Goal: Complete application form

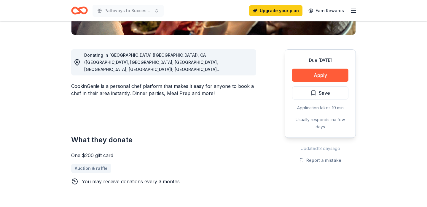
scroll to position [146, 0]
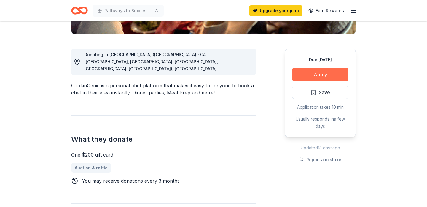
click at [322, 75] on button "Apply" at bounding box center [320, 74] width 56 height 13
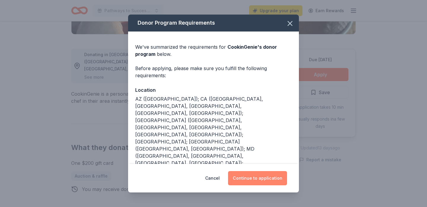
click at [252, 178] on button "Continue to application" at bounding box center [257, 178] width 59 height 14
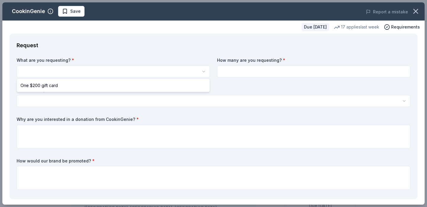
scroll to position [0, 0]
click at [203, 70] on html "10% Pathways to Success: A Night of Inspiration Gala Save Apply Due [DATE] Shar…" at bounding box center [213, 103] width 427 height 207
select select "One $200 gift card"
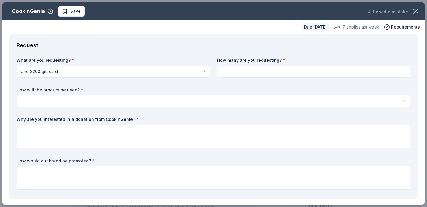
click at [243, 70] on input at bounding box center [313, 72] width 193 height 12
type input "2"
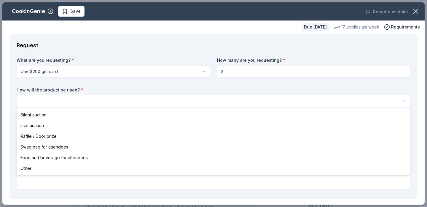
click at [29, 99] on html "10% Pathways to Success: A Night of Inspiration Gala Save Apply Due [DATE] Shar…" at bounding box center [213, 103] width 427 height 207
select select "silentAuction"
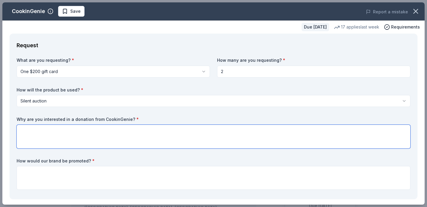
click at [28, 130] on textarea at bounding box center [214, 136] width 394 height 24
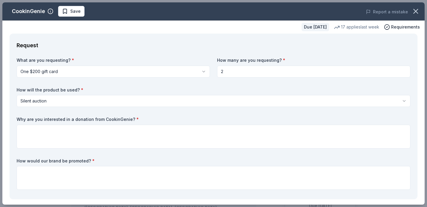
click at [129, 119] on label "Why are you interested in a donation from CookinGenie? *" at bounding box center [214, 119] width 394 height 6
drag, startPoint x: 130, startPoint y: 119, endPoint x: 99, endPoint y: 118, distance: 30.8
click at [99, 118] on label "Why are you interested in a donation from CookinGenie? *" at bounding box center [214, 119] width 394 height 6
drag, startPoint x: 15, startPoint y: 116, endPoint x: 41, endPoint y: 116, distance: 26.1
click at [41, 116] on div "Request What are you requesting? * One $200 gift card One $200 gift card How ma…" at bounding box center [213, 115] width 408 height 165
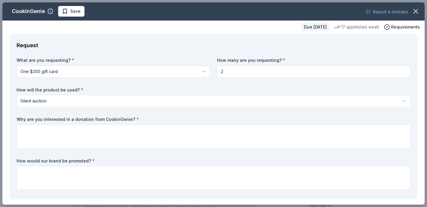
drag, startPoint x: 17, startPoint y: 118, endPoint x: 113, endPoint y: 120, distance: 96.1
click at [113, 120] on label "Why are you interested in a donation from CookinGenie? *" at bounding box center [214, 119] width 394 height 6
click at [124, 120] on label "Why are you interested in a donation from CookinGenie? *" at bounding box center [214, 119] width 394 height 6
click at [128, 118] on label "Why are you interested in a donation from CookinGenie? *" at bounding box center [214, 119] width 394 height 6
drag, startPoint x: 137, startPoint y: 119, endPoint x: 18, endPoint y: 120, distance: 119.5
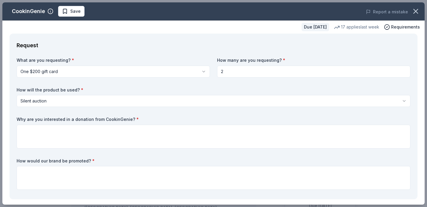
click at [18, 120] on label "Why are you interested in a donation from CookinGenie? *" at bounding box center [214, 119] width 394 height 6
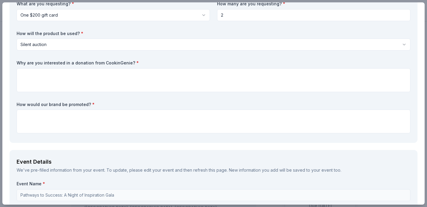
scroll to position [53, 0]
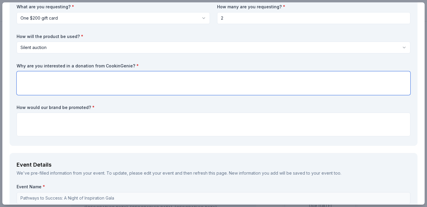
click at [24, 76] on textarea at bounding box center [214, 83] width 394 height 24
drag, startPoint x: 16, startPoint y: 63, endPoint x: 41, endPoint y: 63, distance: 25.8
click at [41, 63] on div "Request What are you requesting? * One $200 gift card One $200 gift card How ma…" at bounding box center [213, 62] width 408 height 165
click at [29, 83] on textarea at bounding box center [214, 83] width 394 height 24
drag, startPoint x: 16, startPoint y: 57, endPoint x: 130, endPoint y: 63, distance: 114.0
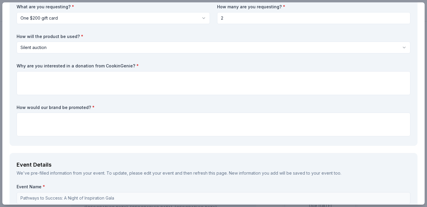
click at [130, 63] on div "Request What are you requesting? * One $200 gift card One $200 gift card How ma…" at bounding box center [213, 62] width 408 height 165
drag, startPoint x: 130, startPoint y: 67, endPoint x: 14, endPoint y: 64, distance: 116.8
click at [14, 64] on div "Request What are you requesting? * One $200 gift card One $200 gift card How ma…" at bounding box center [213, 62] width 408 height 165
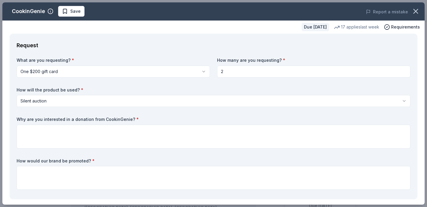
click at [352, 27] on div "17 applies last week" at bounding box center [356, 26] width 45 height 7
click at [403, 26] on span "Requirements" at bounding box center [405, 26] width 29 height 7
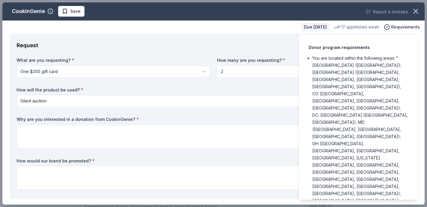
click at [100, 26] on div "Due [DATE] 17 applies last week Requirements" at bounding box center [213, 26] width 422 height 13
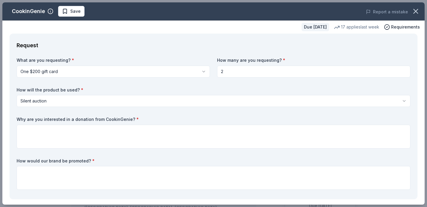
drag, startPoint x: 134, startPoint y: 117, endPoint x: 16, endPoint y: 116, distance: 118.0
click at [16, 116] on div "Request What are you requesting? * One $200 gift card One $200 gift card How ma…" at bounding box center [213, 115] width 408 height 165
click at [146, 109] on div "What are you requesting? * One $200 gift card One $200 gift card How many are y…" at bounding box center [214, 124] width 394 height 135
click at [146, 110] on div "What are you requesting? * One $200 gift card One $200 gift card How many are y…" at bounding box center [214, 124] width 394 height 135
